Goal: Communication & Community: Answer question/provide support

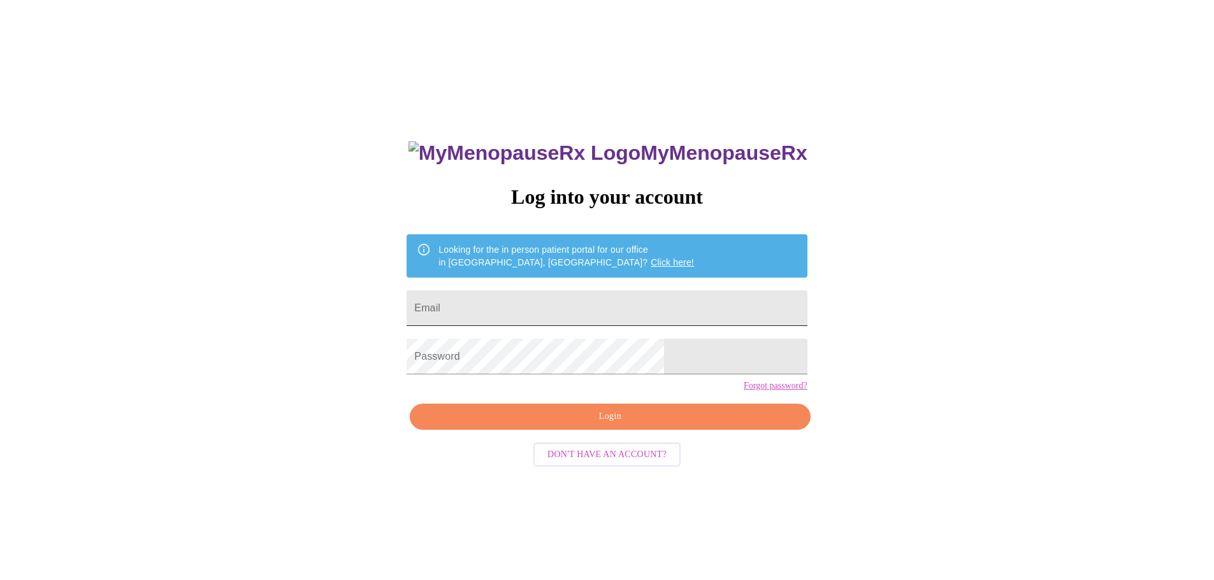
click at [611, 299] on input "Email" at bounding box center [607, 309] width 400 height 36
type input "[EMAIL_ADDRESS][DOMAIN_NAME]"
click at [614, 425] on span "Login" at bounding box center [609, 417] width 371 height 16
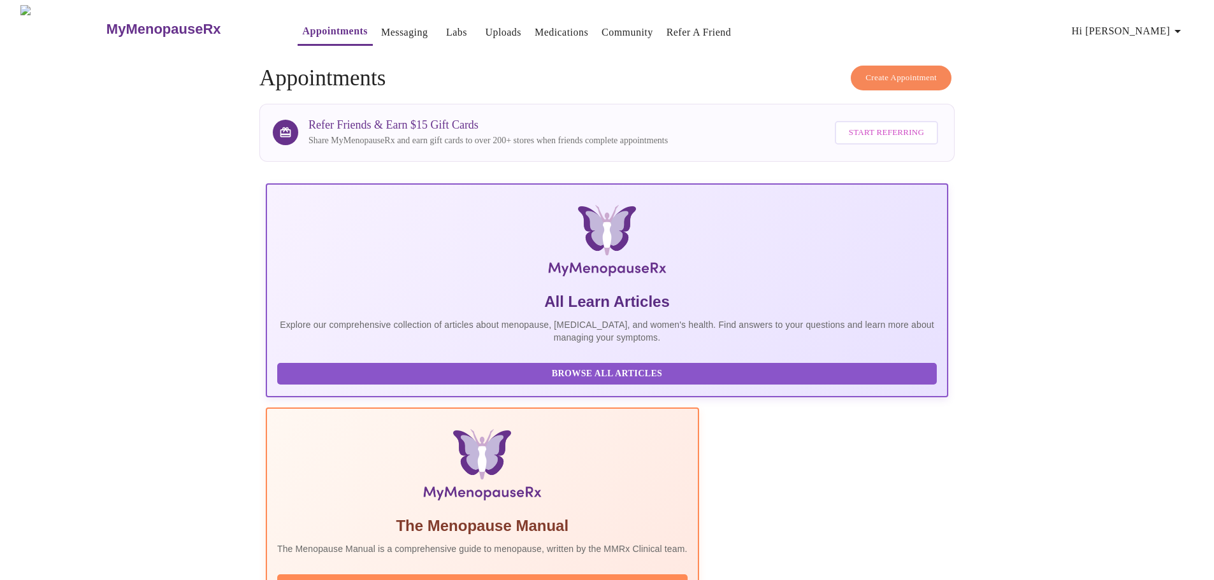
click at [381, 31] on link "Messaging" at bounding box center [404, 33] width 47 height 18
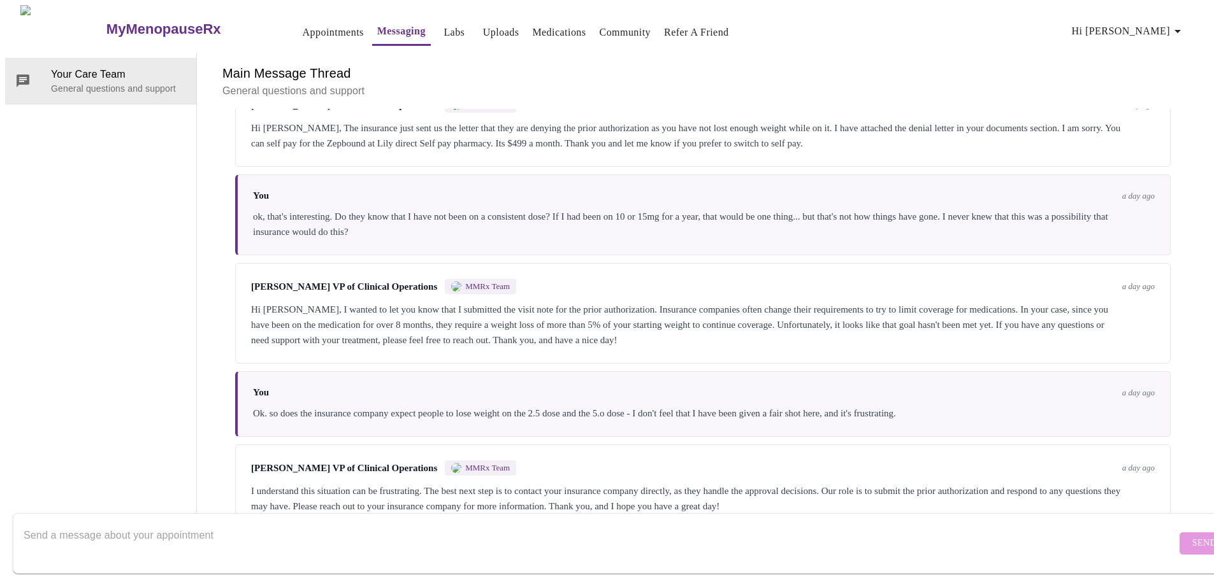
scroll to position [2196, 0]
click at [238, 523] on textarea "Send a message about your appointment" at bounding box center [600, 543] width 1153 height 41
type textarea "J"
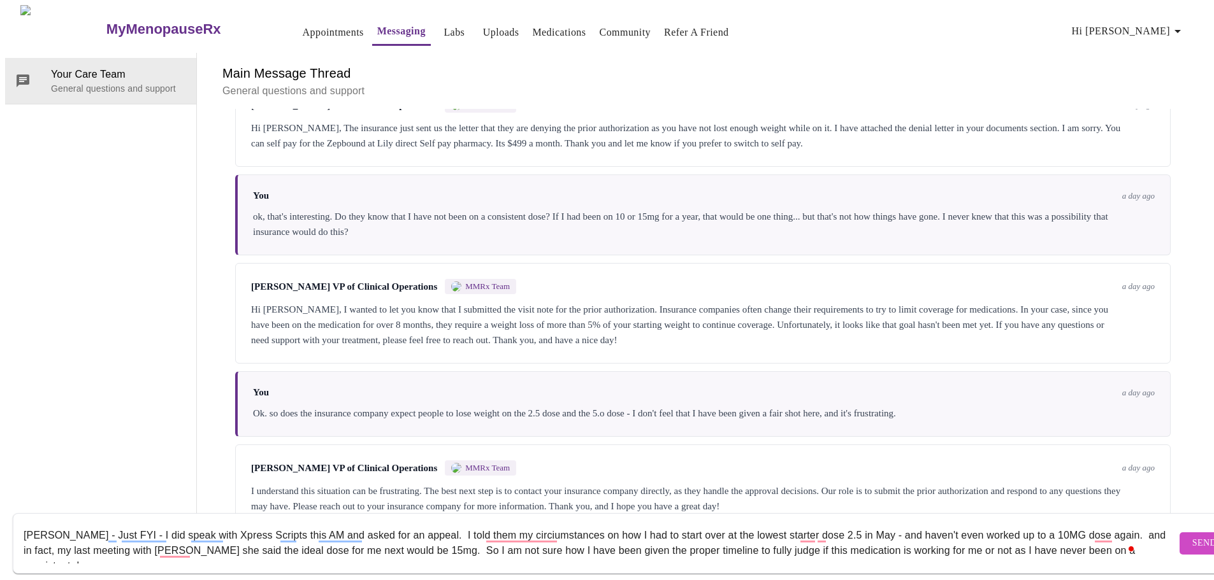
scroll to position [8, 0]
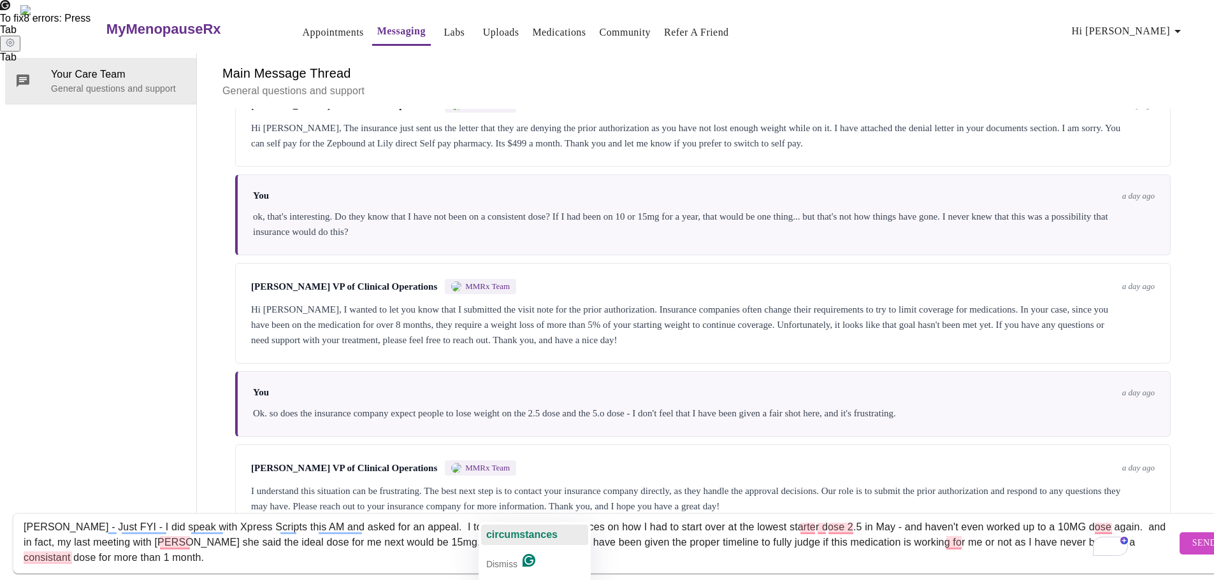
click at [525, 537] on span "circumstances" at bounding box center [521, 535] width 71 height 11
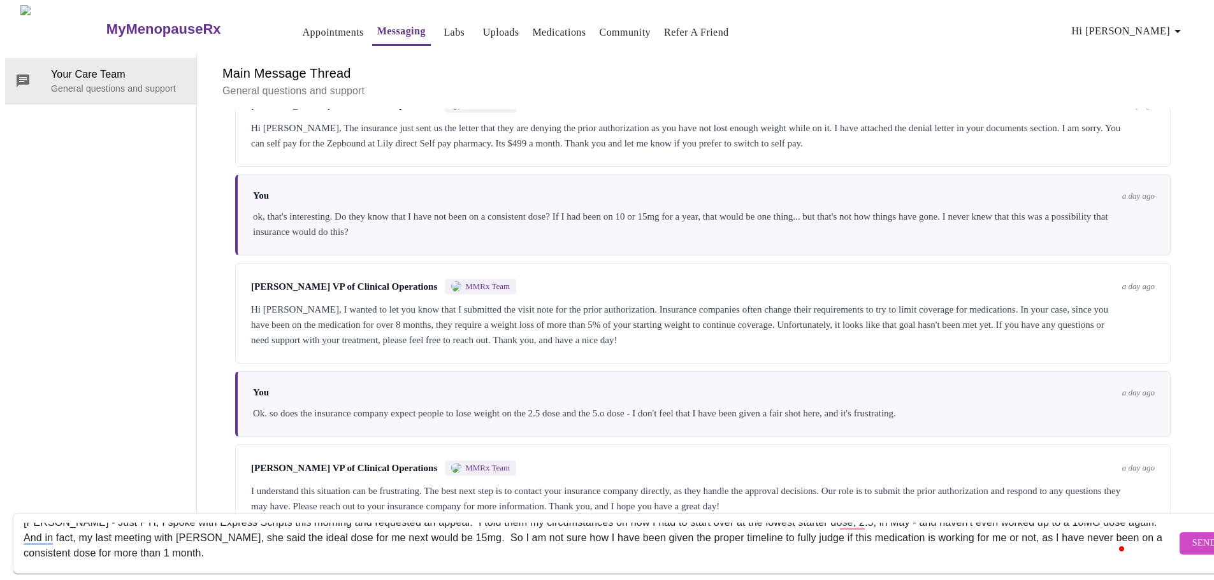
scroll to position [15, 0]
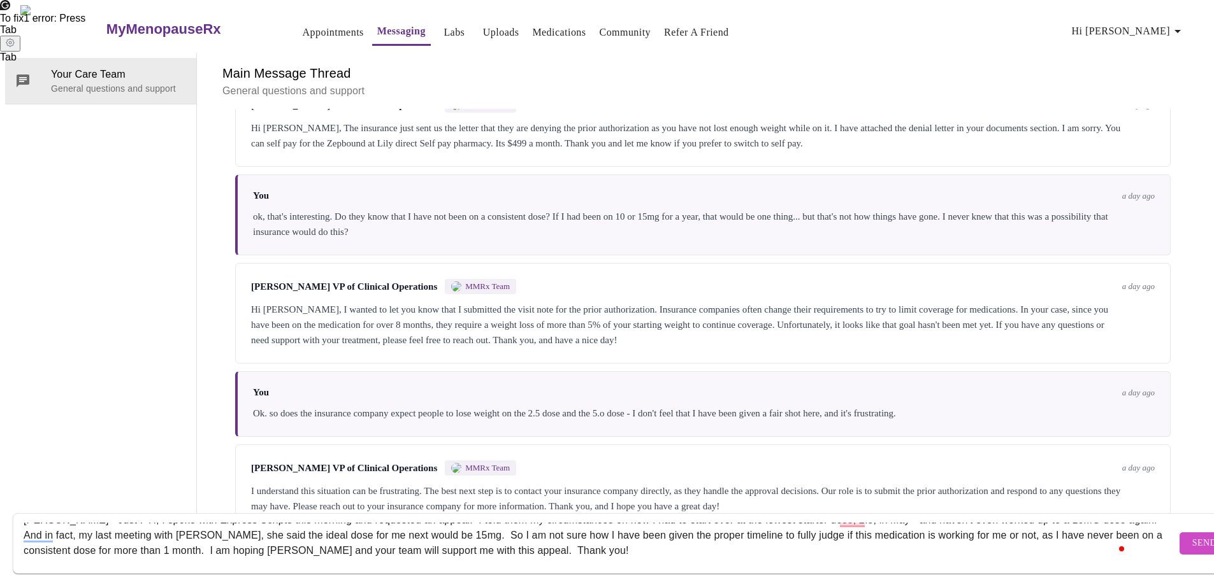
type textarea "[PERSON_NAME] - Just FYI, I spoke with Express Scripts this morning and request…"
click at [1192, 536] on span "Send" at bounding box center [1204, 544] width 24 height 16
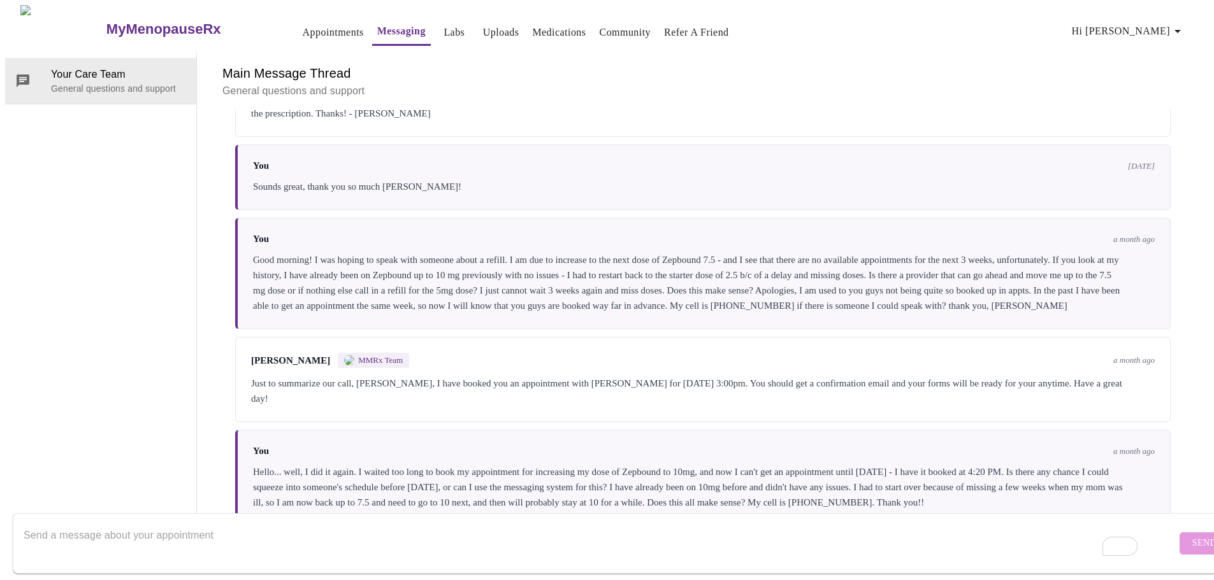
scroll to position [0, 0]
